Goal: Obtain resource: Obtain resource

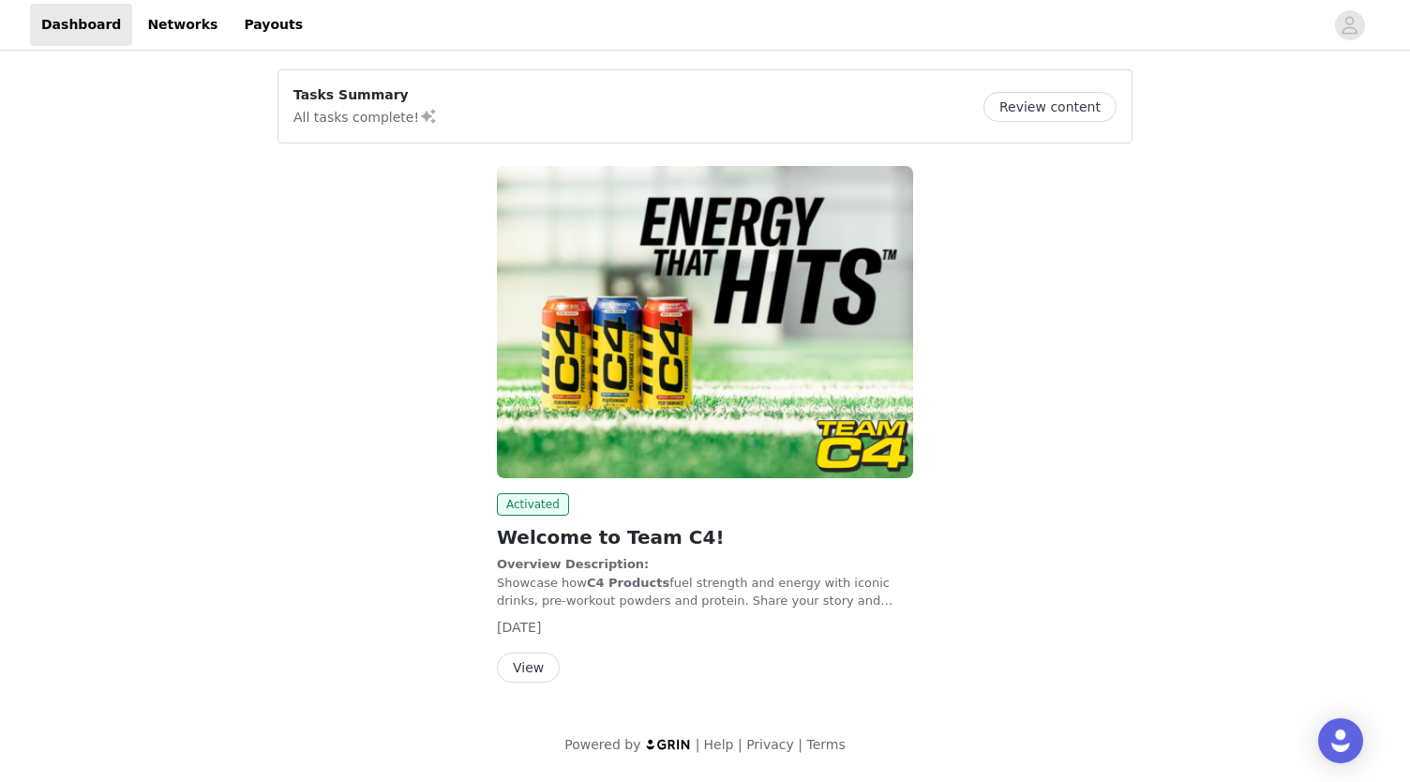
click at [535, 668] on button "View" at bounding box center [528, 667] width 63 height 30
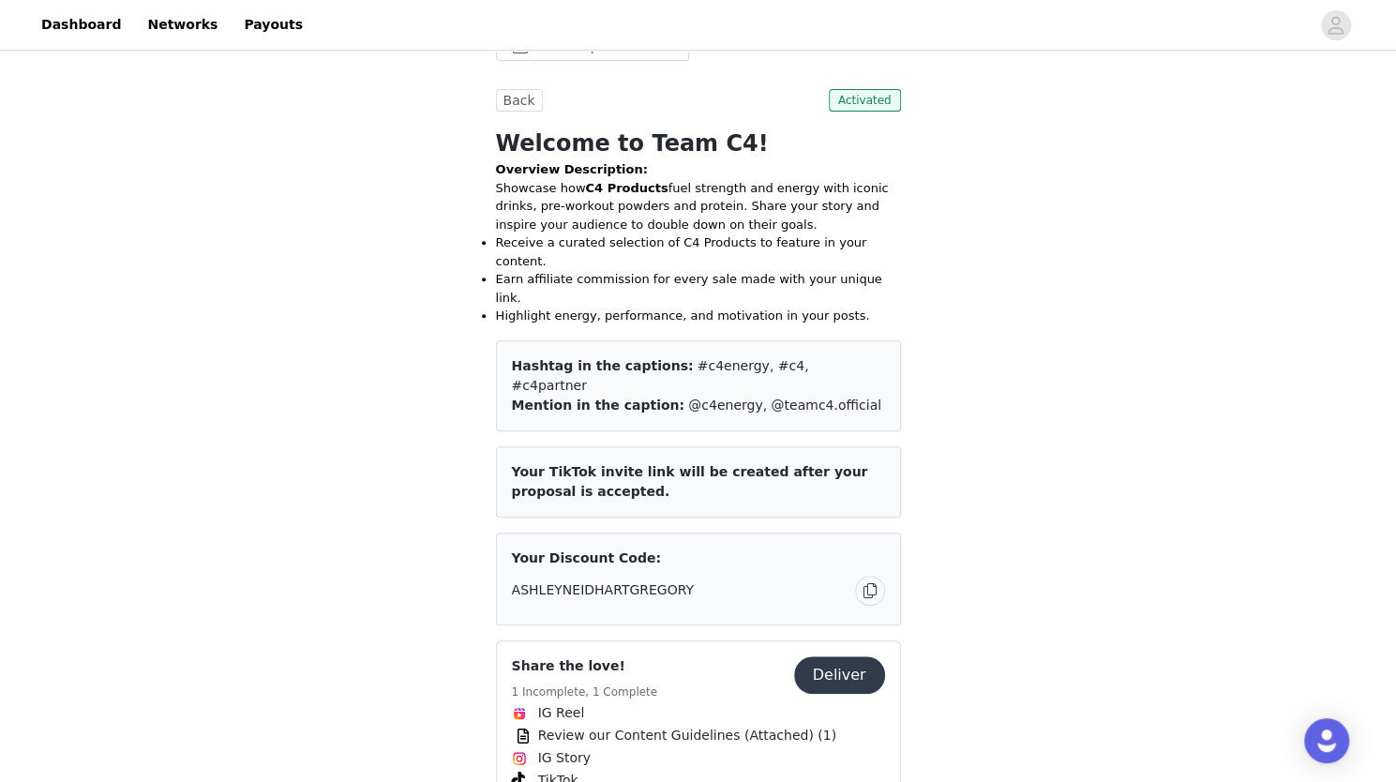
scroll to position [375, 0]
drag, startPoint x: 819, startPoint y: 333, endPoint x: 660, endPoint y: 331, distance: 159.3
click at [660, 355] on div "Hashtag in the captions: #c4energy, #c4, #c4partner" at bounding box center [698, 374] width 373 height 39
copy span "#c4energy, #c4, #c4partner"
drag, startPoint x: 821, startPoint y: 348, endPoint x: 654, endPoint y: 349, distance: 166.8
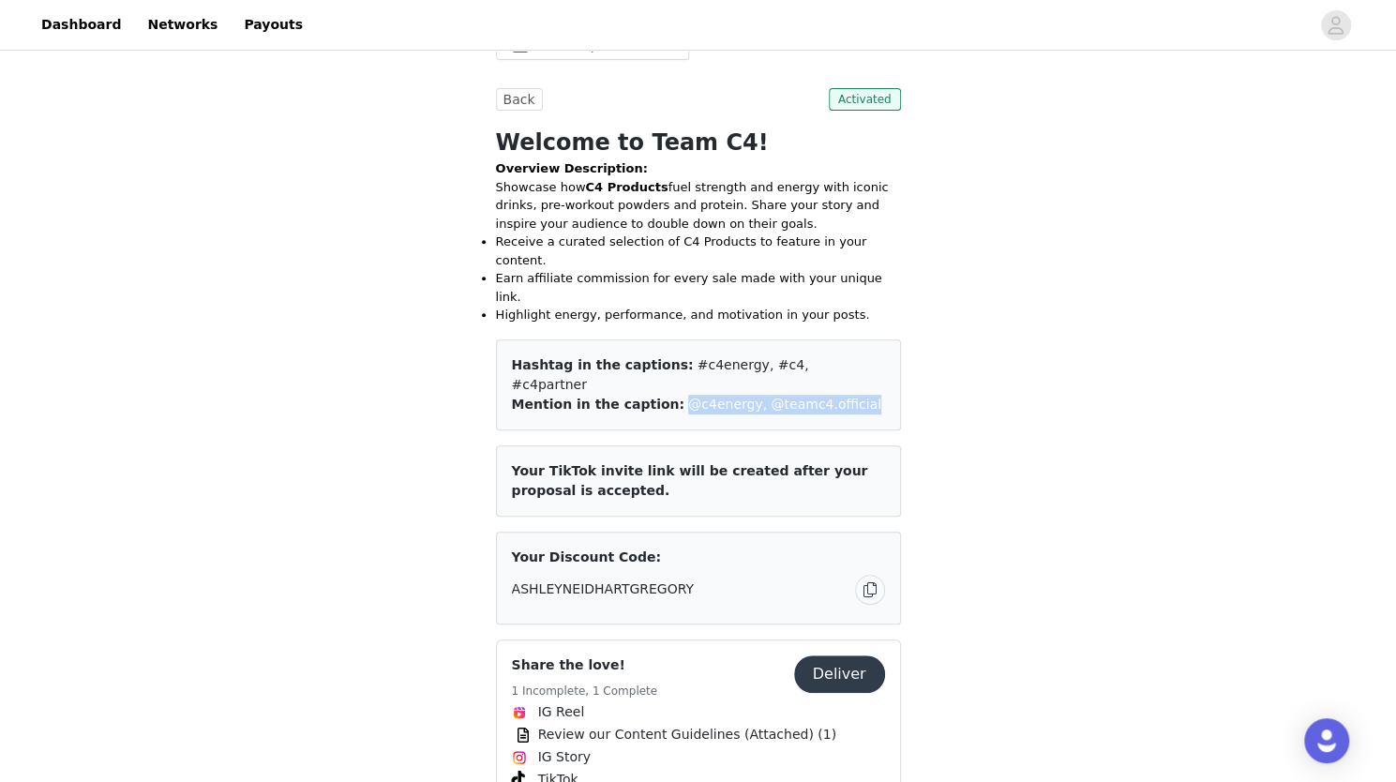
click at [688, 396] on span "@c4energy, @teamc4.official" at bounding box center [784, 403] width 193 height 15
copy span "@c4energy, @teamc4.official"
